Goal: Find specific page/section: Find specific page/section

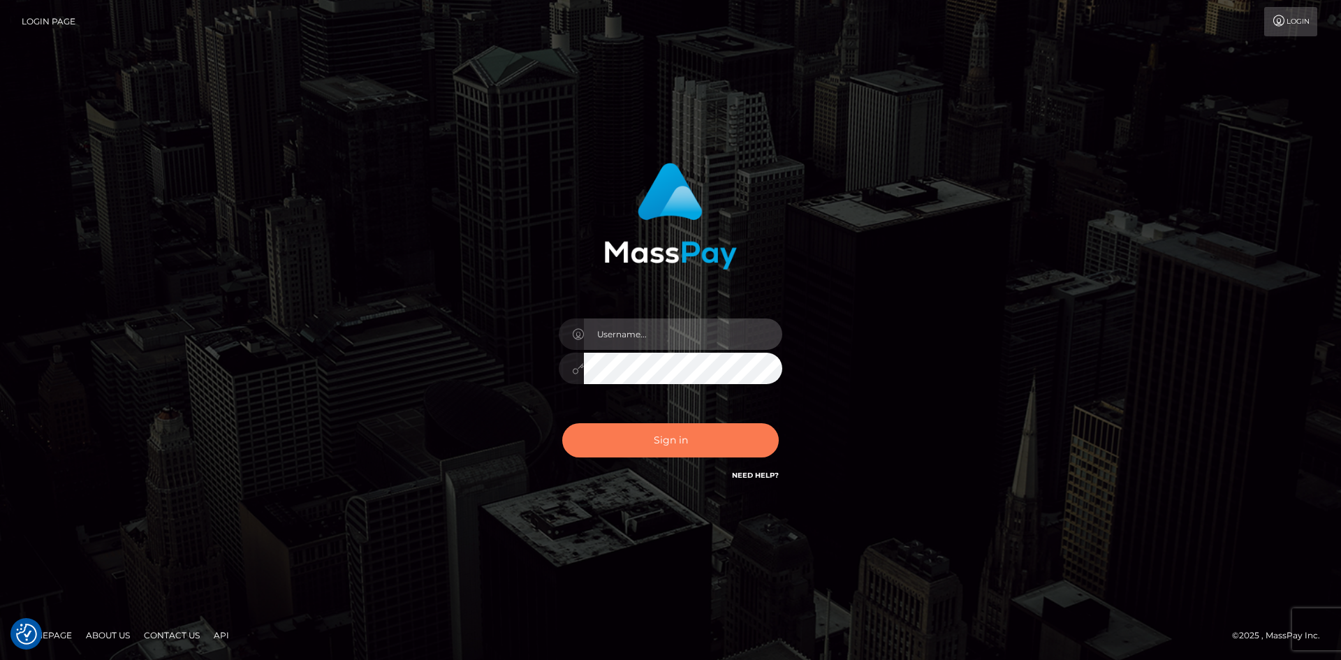
type input "tinan"
click at [749, 453] on button "Sign in" at bounding box center [670, 440] width 217 height 34
type input "tinan"
click at [749, 453] on button "Sign in" at bounding box center [670, 440] width 217 height 34
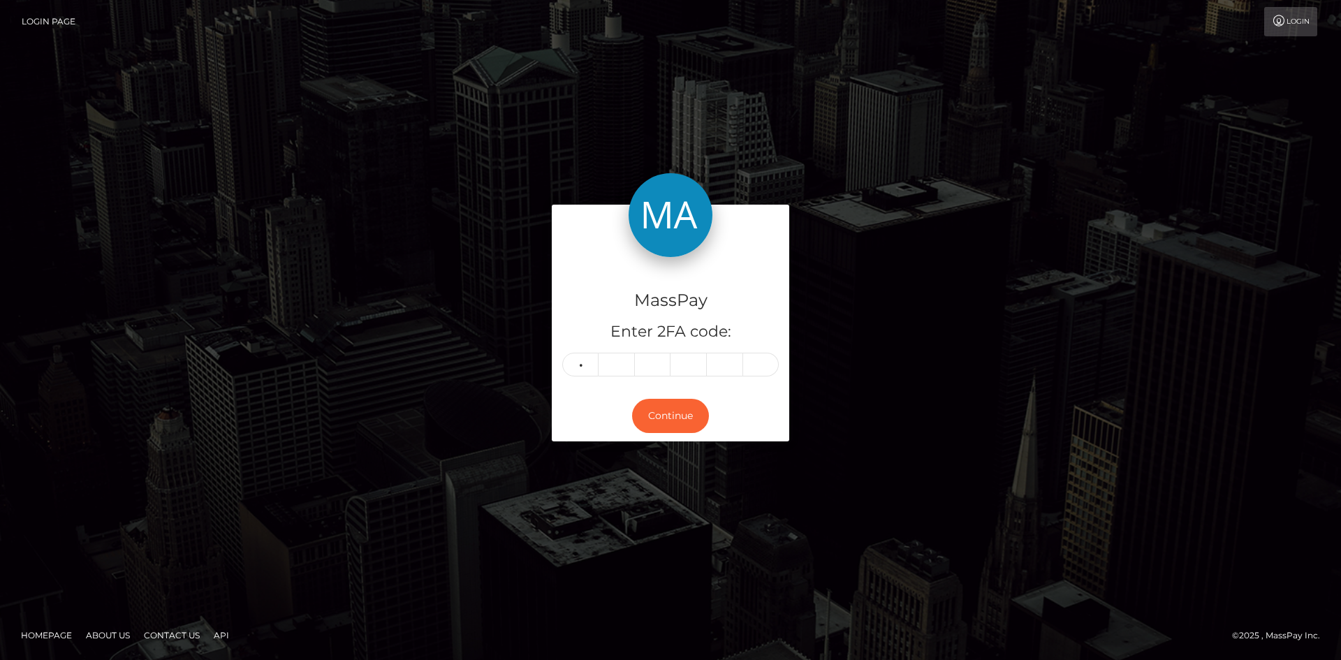
type input "6"
type input "1"
type input "3"
type input "1"
type input "5"
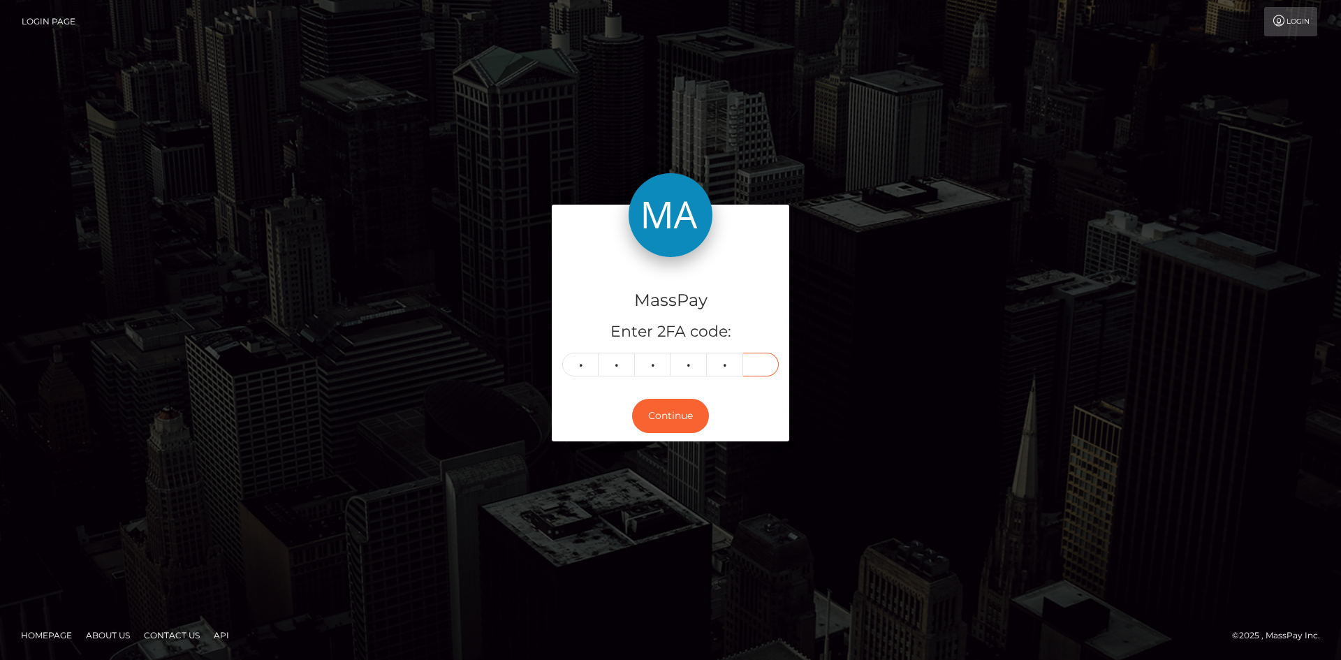
type input "8"
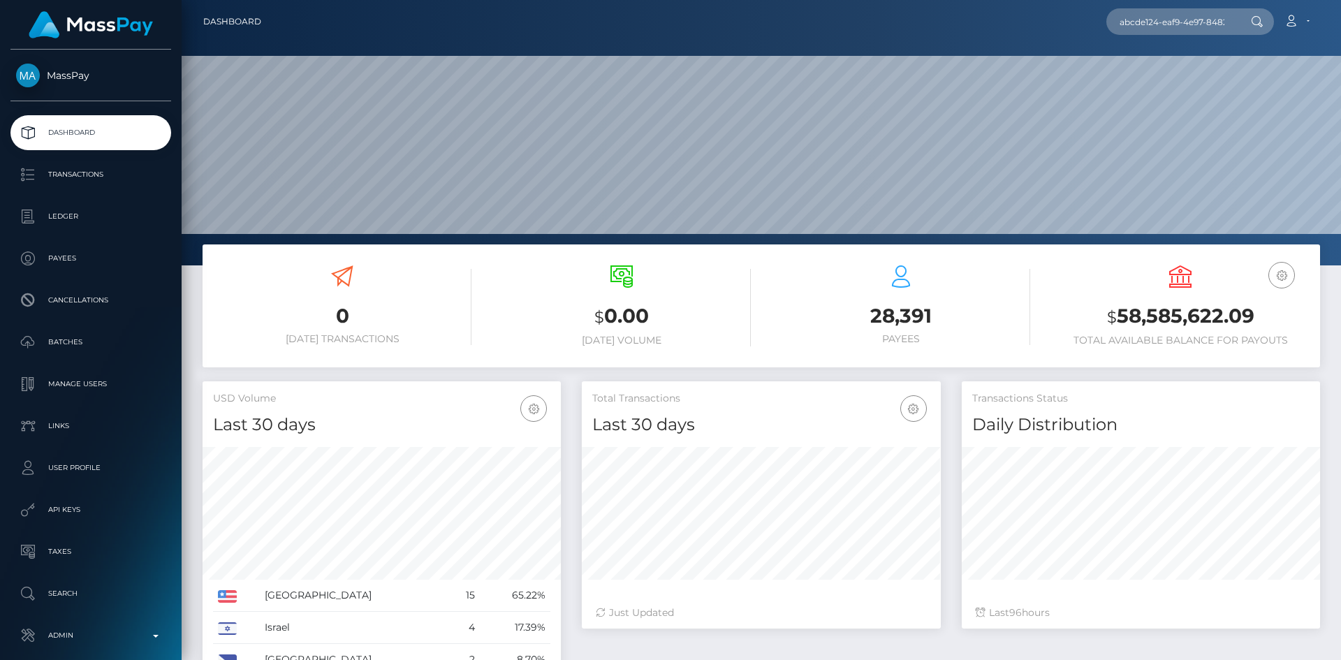
scroll to position [0, 65]
type input "abcde124-eaf9-4e97-8482-51fdb8b9d941"
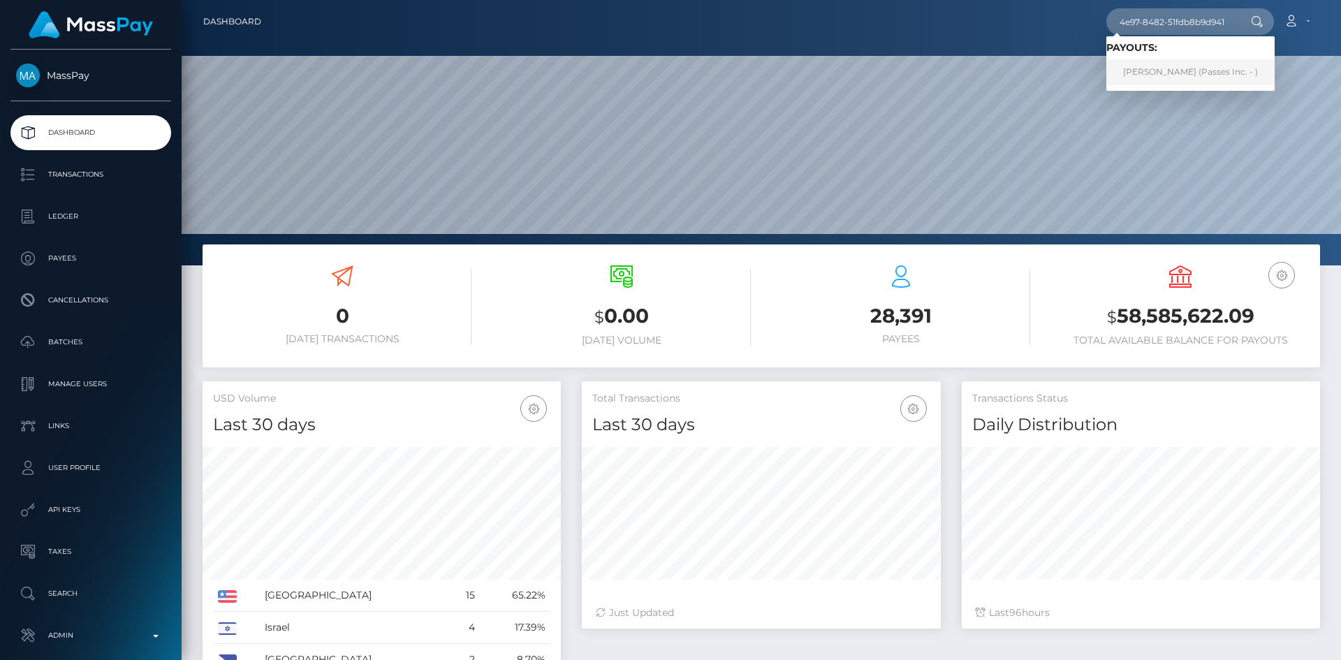
click at [1171, 75] on link "[PERSON_NAME] (Passes Inc. - )" at bounding box center [1190, 72] width 168 height 26
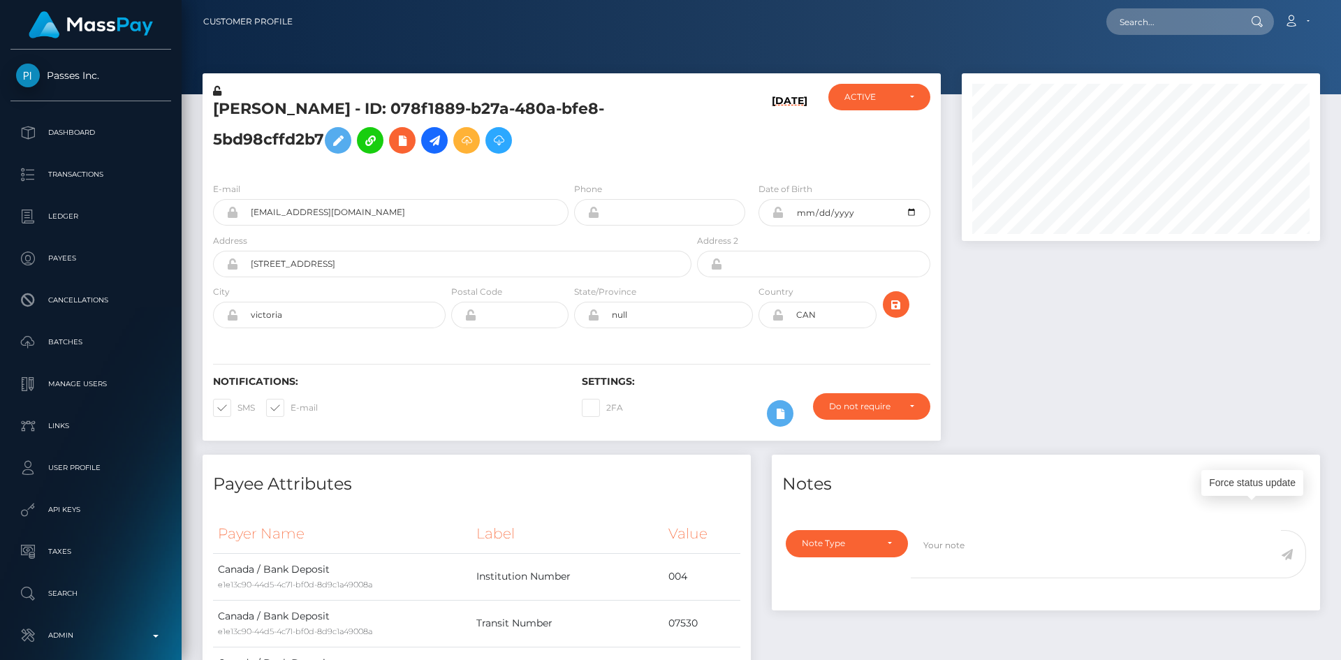
scroll to position [168, 359]
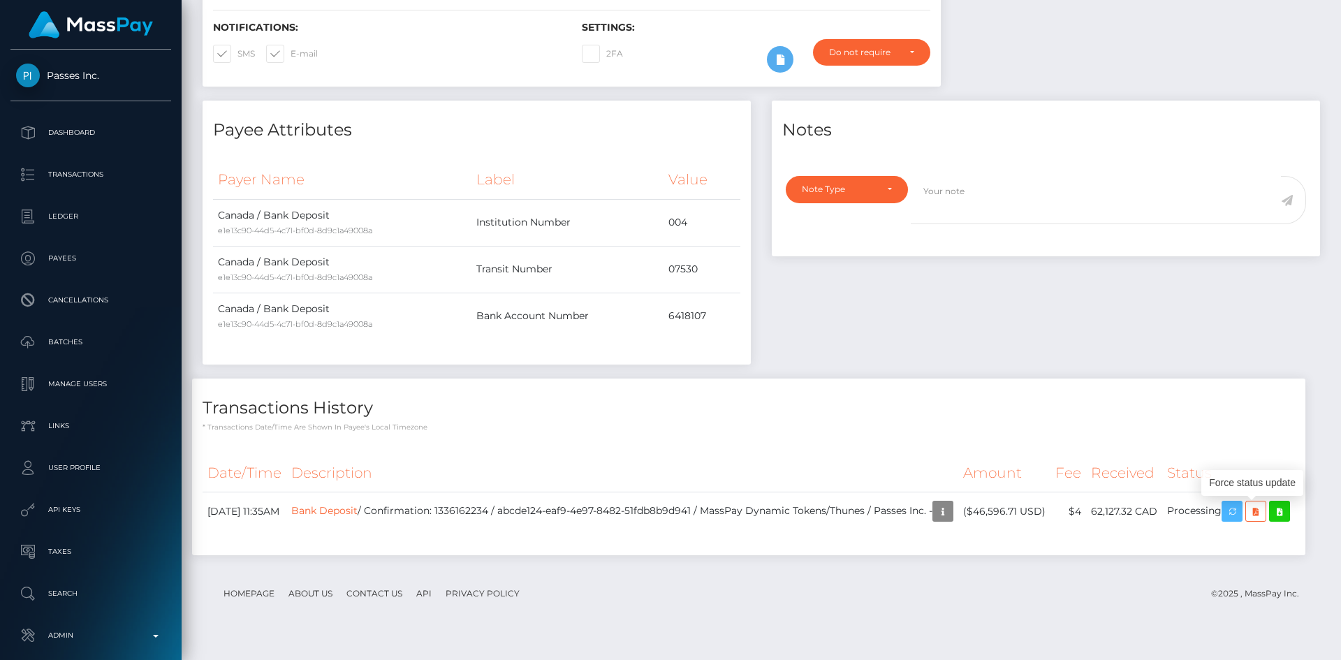
click at [1241, 509] on icon "button" at bounding box center [1232, 511] width 17 height 17
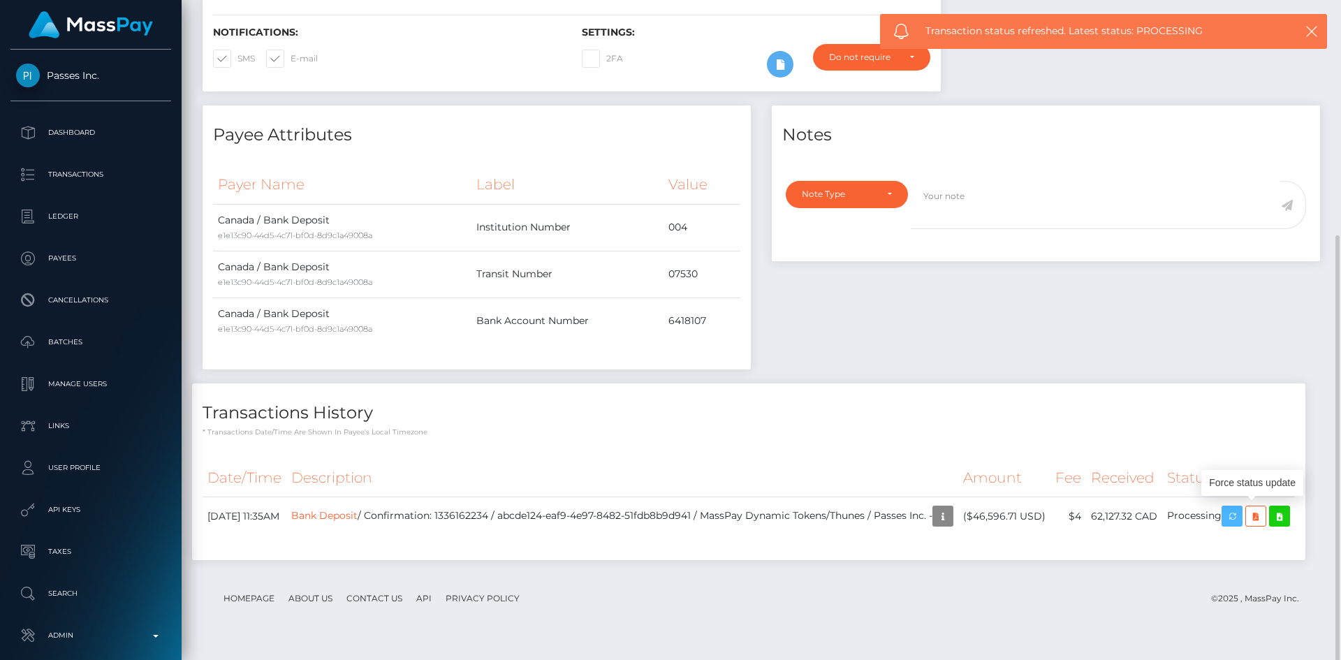
scroll to position [354, 0]
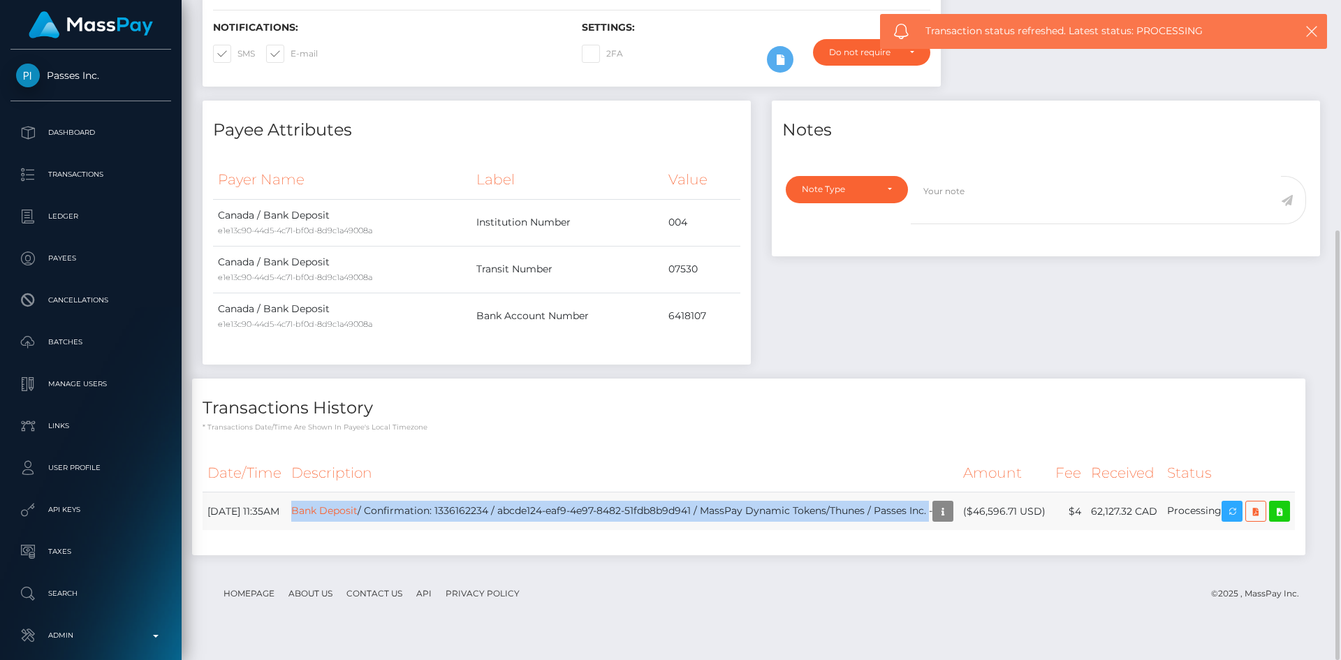
drag, startPoint x: 987, startPoint y: 511, endPoint x: 341, endPoint y: 511, distance: 646.1
click at [341, 511] on td "Bank Deposit / Confirmation: 1336162234 / abcde124-eaf9-4e97-8482-51fdb8b9d941 …" at bounding box center [622, 511] width 672 height 38
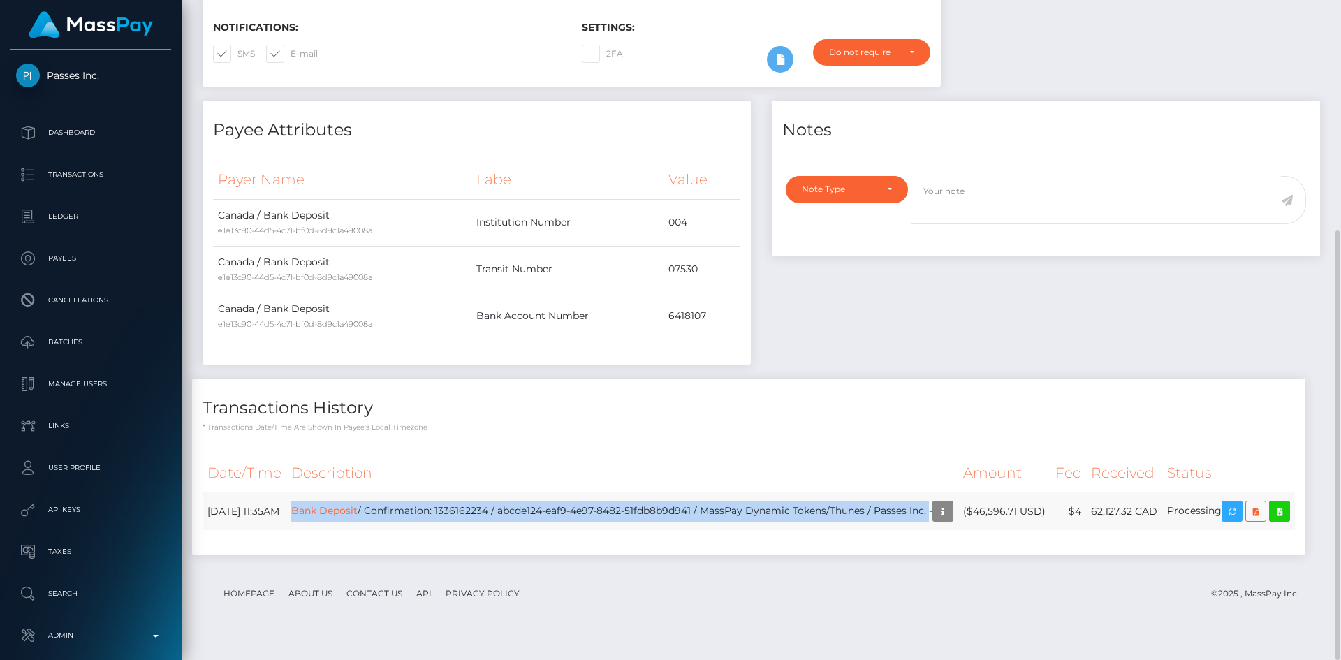
copy td "Bank Deposit / Confirmation: 1336162234 / abcde124-eaf9-4e97-8482-51fdb8b9d941 …"
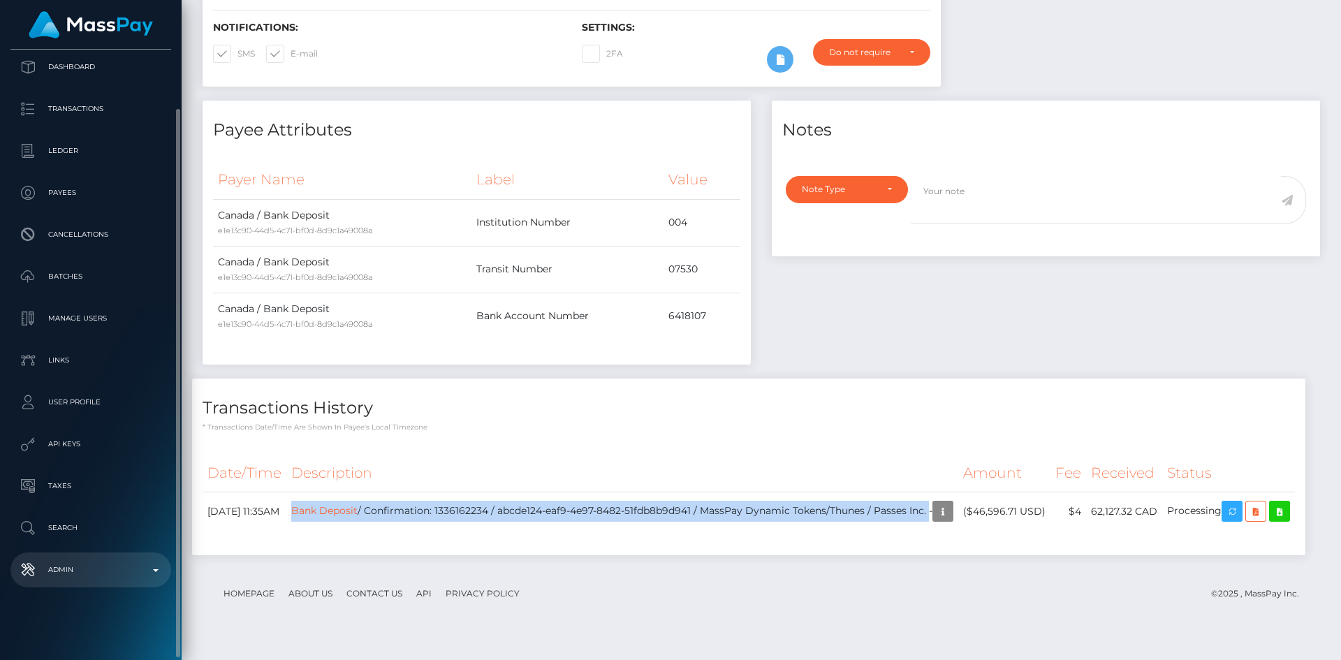
click at [112, 567] on p "Admin" at bounding box center [90, 569] width 149 height 21
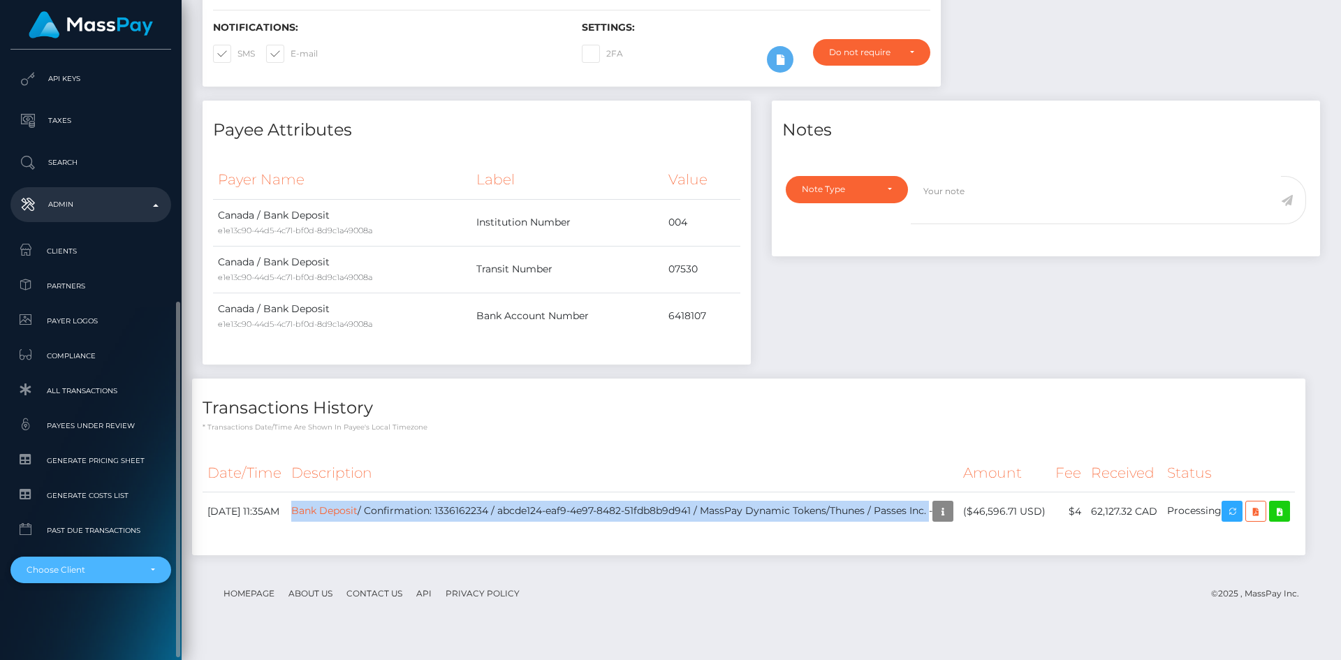
click at [92, 562] on div "Choose Client" at bounding box center [90, 570] width 161 height 27
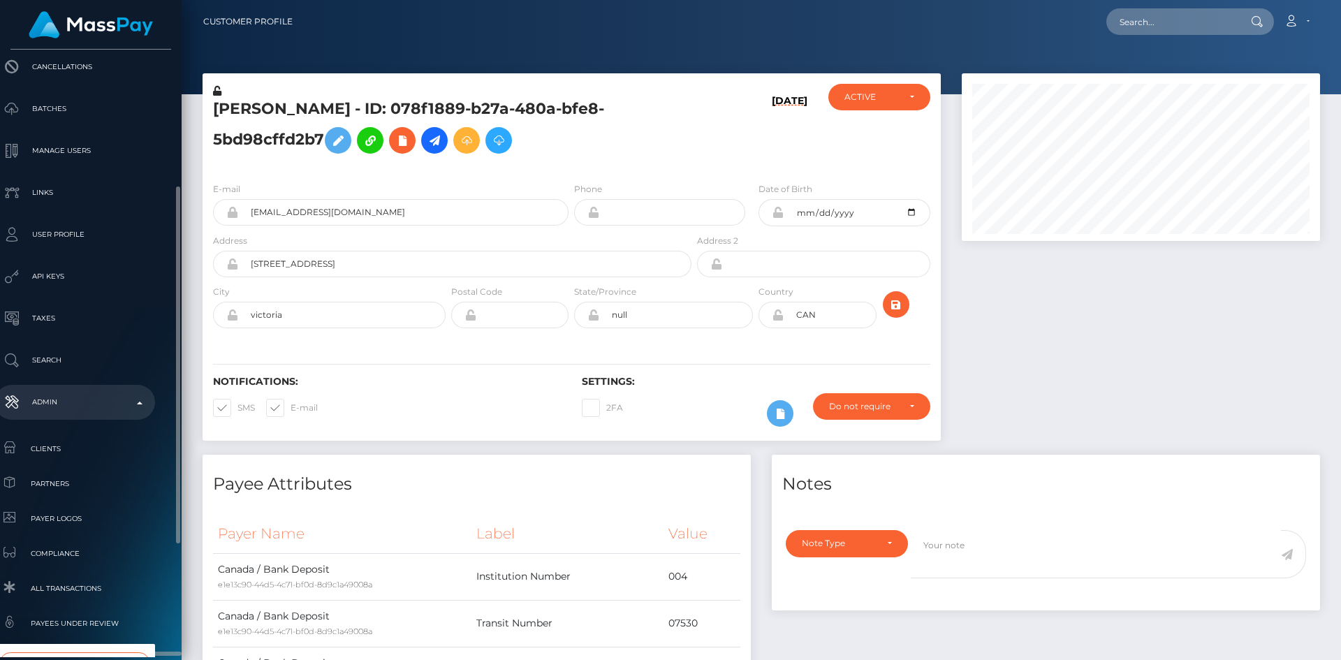
scroll to position [427, 16]
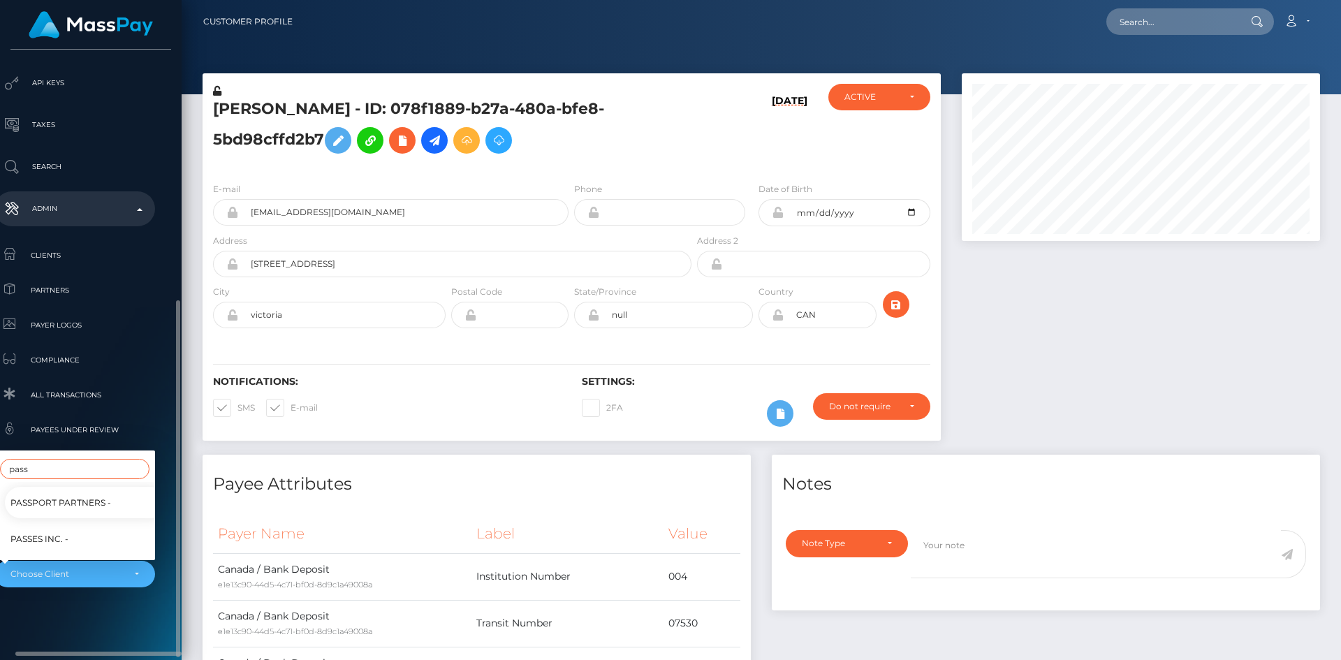
type input "pass"
click at [83, 528] on link "Passes Inc. -" at bounding box center [85, 538] width 161 height 31
select select "341"
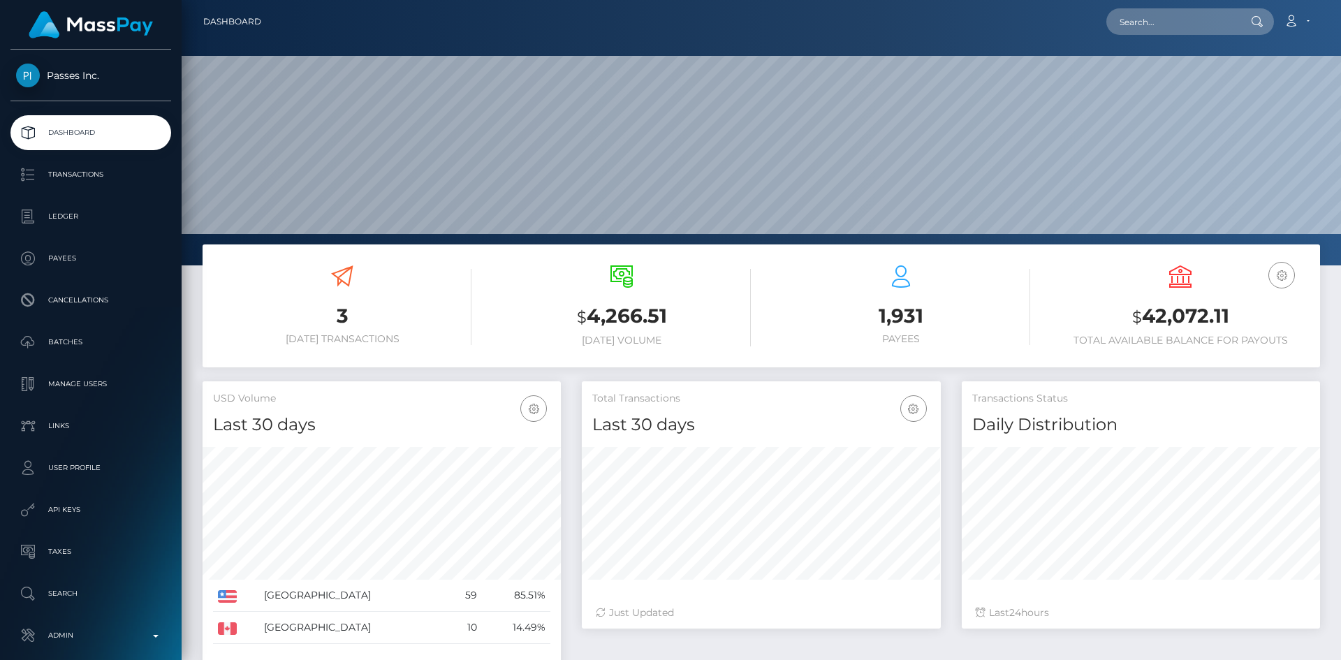
scroll to position [248, 359]
paste input "abcde124-eaf9-4e97-8482-51fdb8b9d941"
type input "abcde124-eaf9-4e97-8482-51fdb8b9d941"
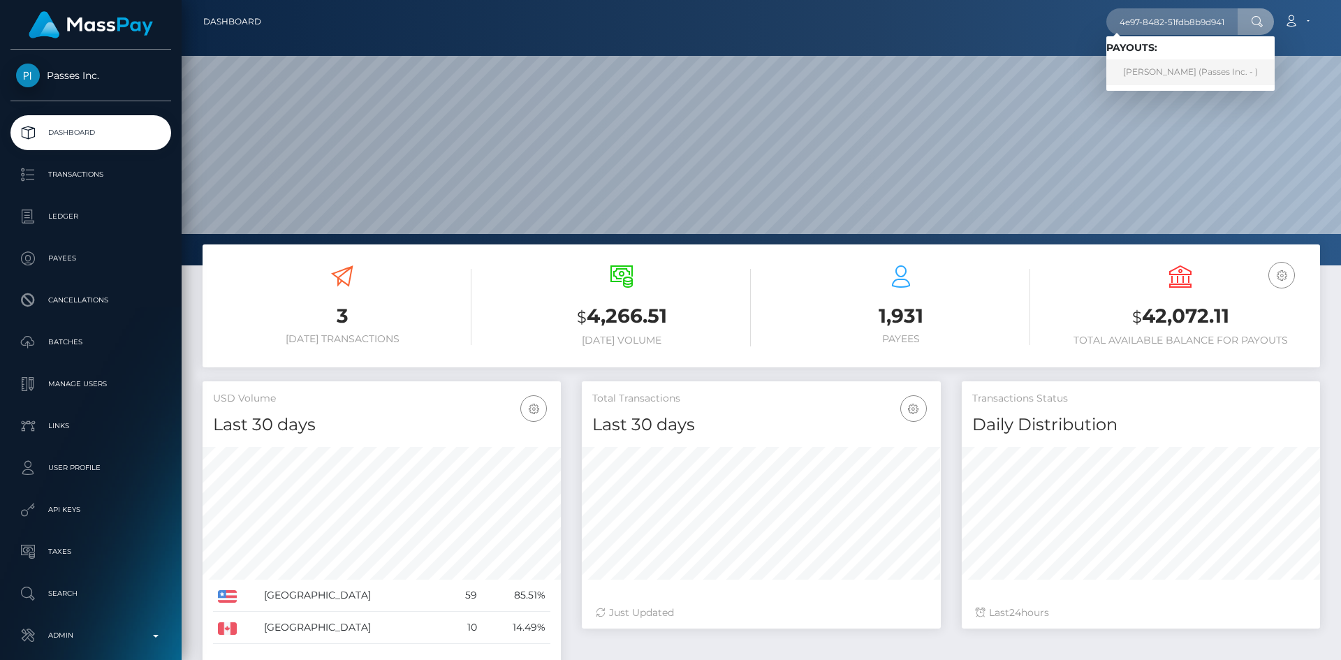
click at [1149, 75] on link "MIKAYLA CAMPINOS (Passes Inc. - )" at bounding box center [1190, 72] width 168 height 26
